Goal: Information Seeking & Learning: Learn about a topic

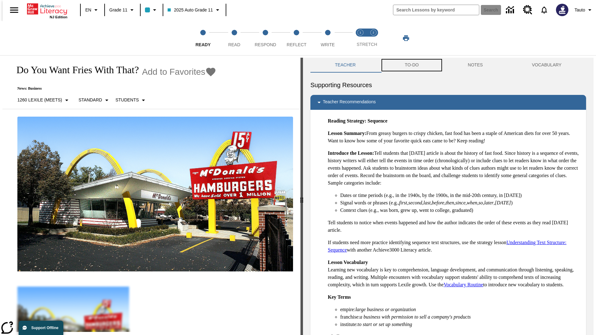
click at [411, 65] on button "TO-DO" at bounding box center [411, 65] width 63 height 15
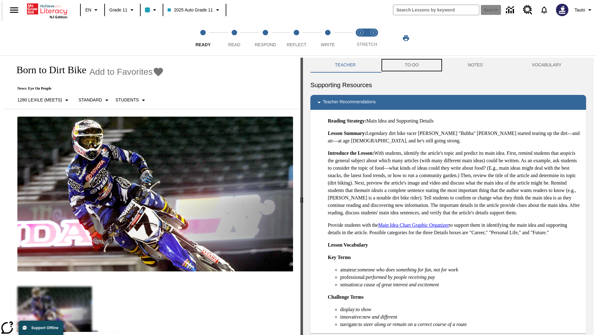
click at [411, 65] on button "TO-DO" at bounding box center [411, 65] width 63 height 15
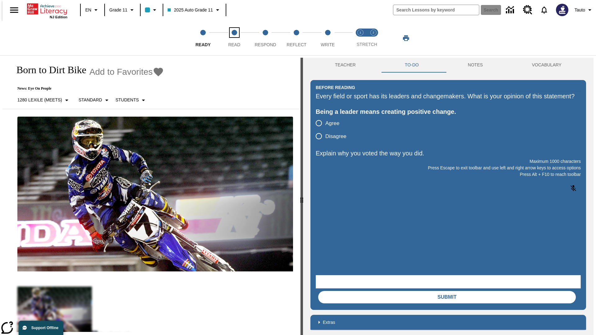
click at [234, 38] on span "Read" at bounding box center [234, 42] width 12 height 11
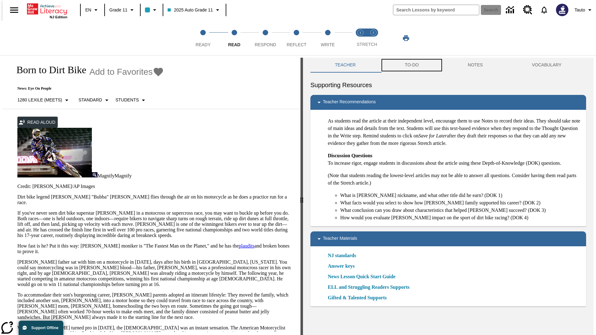
scroll to position [0, 0]
click at [411, 65] on button "TO-DO" at bounding box center [411, 64] width 63 height 15
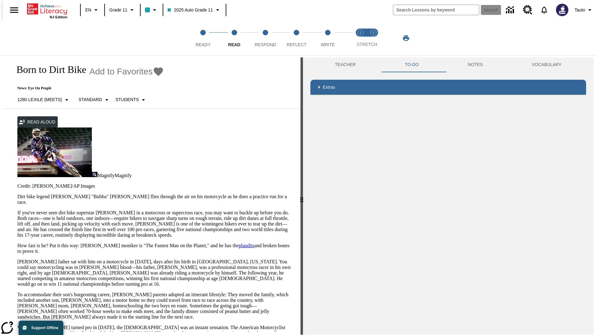
click at [17, 210] on p "If you've never seen dirt bike superstar James Stewart Jr. in a motocross or su…" at bounding box center [155, 224] width 276 height 28
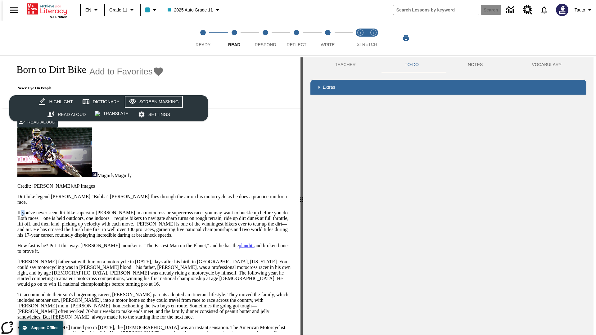
click at [153, 102] on div "Screen Masking" at bounding box center [158, 102] width 39 height 8
click at [266, 38] on span "Respond" at bounding box center [265, 42] width 21 height 11
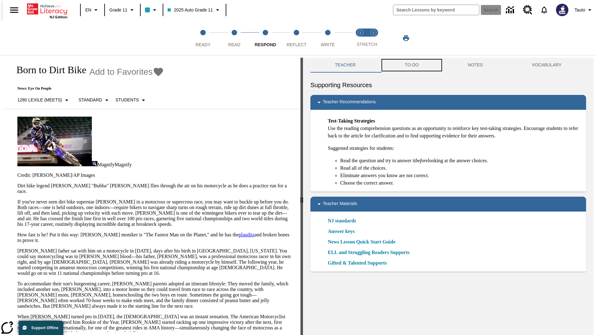
scroll to position [0, 0]
click at [411, 65] on button "TO-DO" at bounding box center [411, 64] width 63 height 15
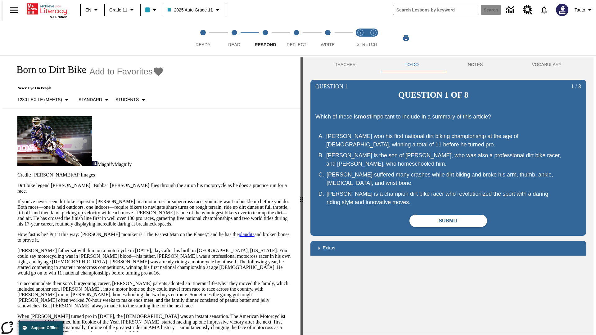
click at [17, 199] on p "If you've never seen dirt bike superstar James Stewart Jr. in a motocross or su…" at bounding box center [155, 213] width 276 height 28
click at [297, 38] on span "Reflect" at bounding box center [297, 42] width 20 height 11
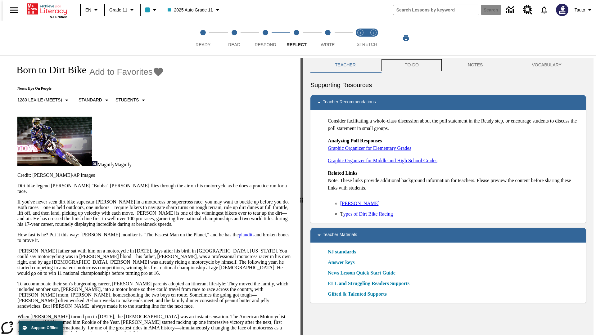
scroll to position [0, 0]
click at [411, 65] on button "TO-DO" at bounding box center [411, 64] width 63 height 15
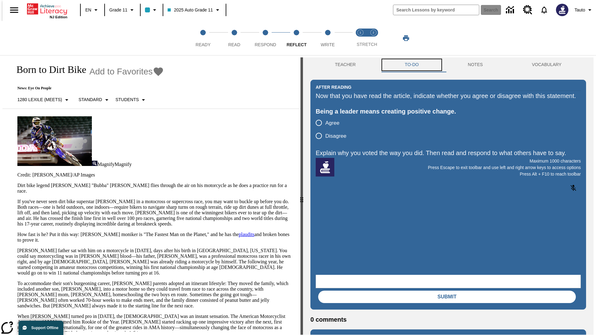
scroll to position [0, 0]
click at [17, 199] on p "If you've never seen dirt bike superstar James Stewart Jr. in a motocross or su…" at bounding box center [155, 213] width 276 height 28
click at [328, 38] on span "Write" at bounding box center [328, 42] width 14 height 11
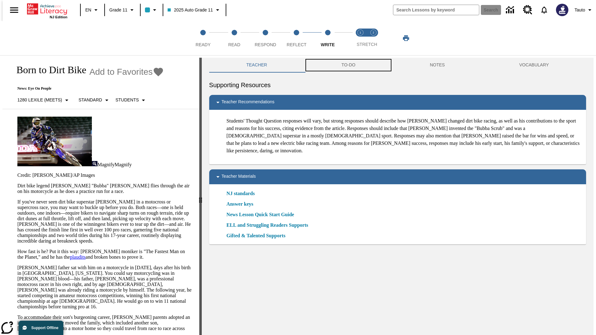
scroll to position [0, 0]
click at [348, 65] on button "TO-DO" at bounding box center [348, 64] width 89 height 15
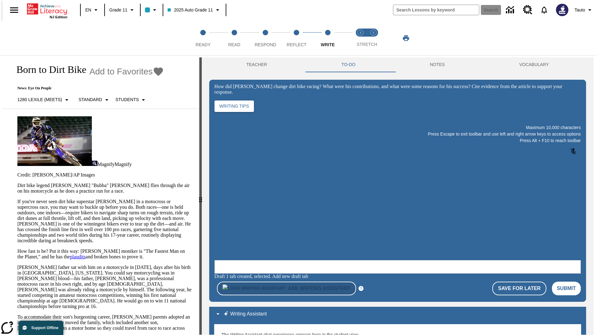
scroll to position [0, 0]
click at [17, 199] on p "If you've never seen dirt bike superstar James Stewart Jr. in a motocross or su…" at bounding box center [104, 221] width 175 height 45
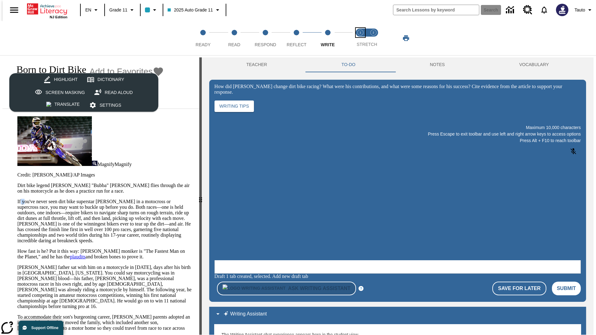
click at [361, 38] on span "Stretch Read step 1 of 2" at bounding box center [361, 42] width 8 height 11
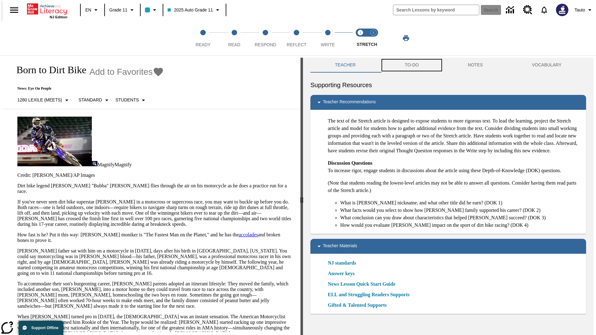
scroll to position [0, 0]
